Goal: Communication & Community: Answer question/provide support

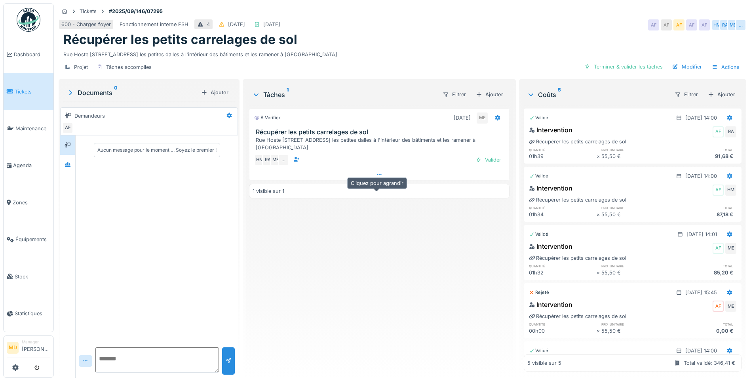
click at [378, 177] on icon at bounding box center [379, 174] width 6 height 5
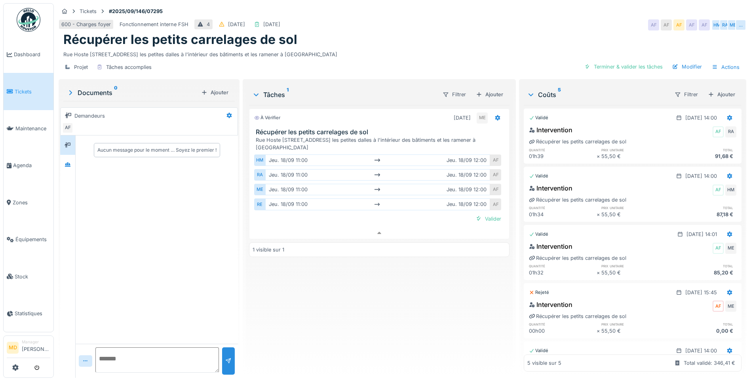
click at [400, 342] on div "À vérifier 18/09/2025 ME Récupérer les petits carrelages de sol Rue Hoste 41 Ru…" at bounding box center [379, 238] width 260 height 266
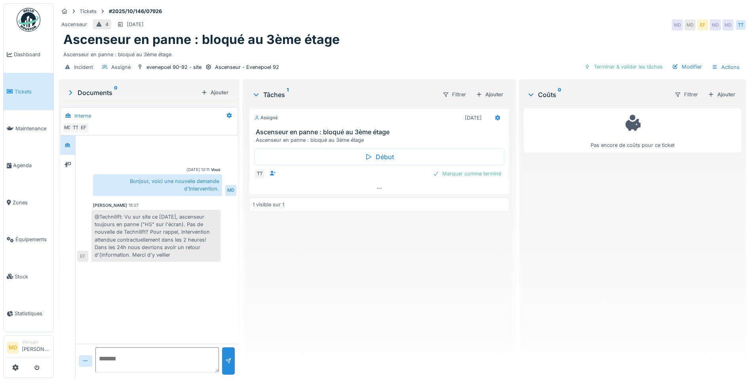
scroll to position [6, 0]
drag, startPoint x: 176, startPoint y: 247, endPoint x: 95, endPoint y: 210, distance: 89.2
click at [95, 210] on div "@Technilift: Vu sur site ce [DATE], ascenseur toujours en panne ("HS" sur l'écr…" at bounding box center [155, 236] width 129 height 52
drag, startPoint x: 95, startPoint y: 210, endPoint x: 135, endPoint y: 226, distance: 43.0
click at [135, 226] on div "@Technilift: Vu sur site ce [DATE], ascenseur toujours en panne ("HS" sur l'écr…" at bounding box center [155, 236] width 129 height 52
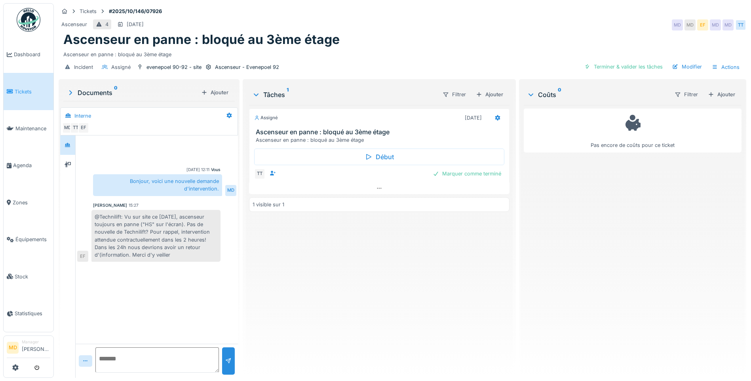
click at [130, 354] on textarea at bounding box center [156, 359] width 123 height 25
click at [378, 186] on icon at bounding box center [379, 188] width 6 height 5
click at [70, 162] on icon at bounding box center [68, 164] width 6 height 5
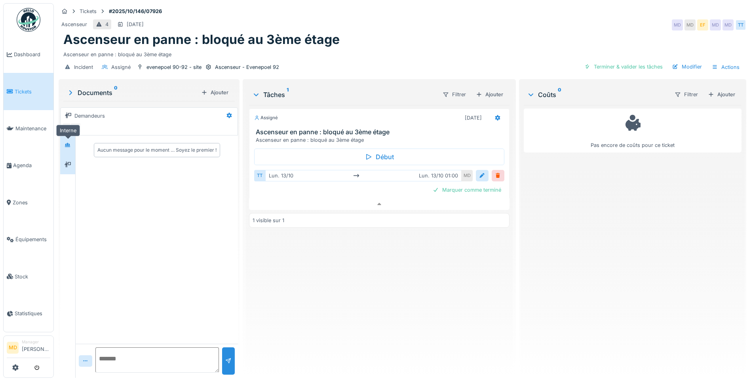
click at [70, 142] on icon at bounding box center [68, 144] width 6 height 4
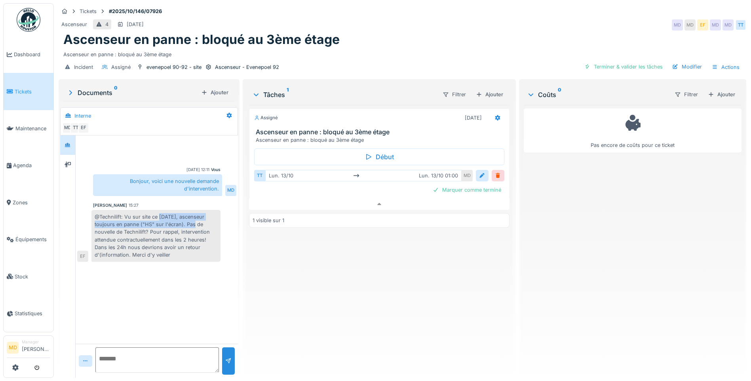
drag, startPoint x: 158, startPoint y: 209, endPoint x: 186, endPoint y: 218, distance: 29.3
click at [186, 218] on div "@Technilift: Vu sur site ce [DATE], ascenseur toujours en panne ("HS" sur l'écr…" at bounding box center [155, 236] width 129 height 52
drag, startPoint x: 186, startPoint y: 218, endPoint x: 181, endPoint y: 217, distance: 5.2
click at [181, 217] on div "@Technilift: Vu sur site ce [DATE], ascenseur toujours en panne ("HS" sur l'écr…" at bounding box center [155, 236] width 129 height 52
drag, startPoint x: 125, startPoint y: 208, endPoint x: 198, endPoint y: 250, distance: 84.2
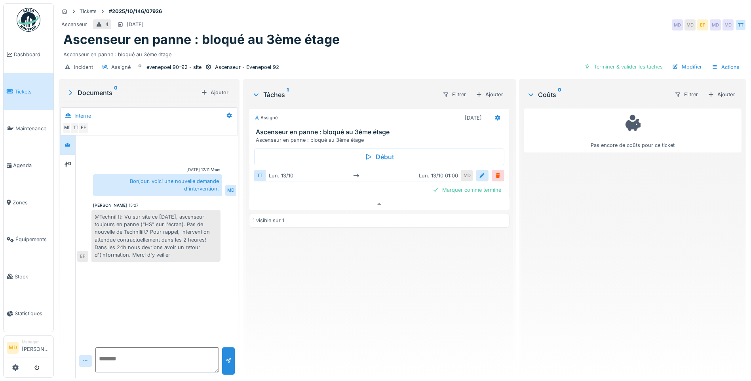
click at [198, 250] on div "@Technilift: Vu sur site ce [DATE], ascenseur toujours en panne ("HS" sur l'écr…" at bounding box center [155, 236] width 129 height 52
drag, startPoint x: 198, startPoint y: 250, endPoint x: 174, endPoint y: 235, distance: 28.7
click at [174, 235] on div "@Technilift: Vu sur site ce [DATE], ascenseur toujours en panne ("HS" sur l'écr…" at bounding box center [155, 236] width 129 height 52
drag, startPoint x: 125, startPoint y: 208, endPoint x: 188, endPoint y: 258, distance: 80.3
click at [188, 258] on div "Vous [DATE] 12:11 Bonjour, voici une nouvelle demande d'intervention. MD [PERSO…" at bounding box center [157, 199] width 162 height 129
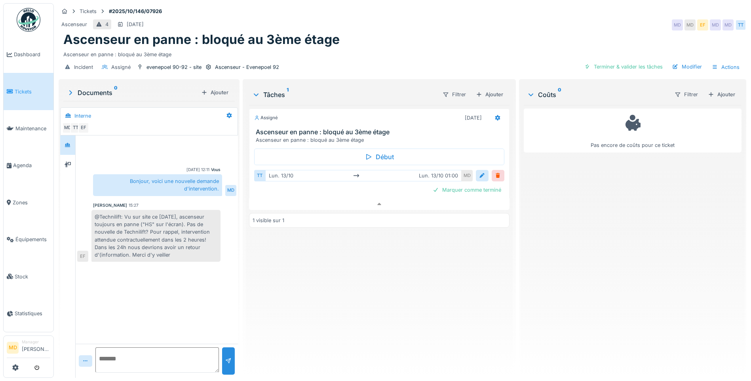
click at [147, 347] on textarea at bounding box center [156, 359] width 123 height 25
type textarea "*"
